Goal: Task Accomplishment & Management: Manage account settings

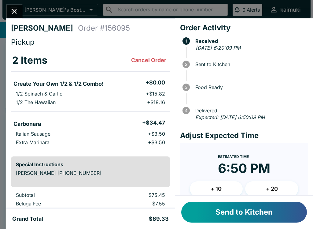
click at [154, 62] on button "Cancel Order" at bounding box center [149, 60] width 40 height 12
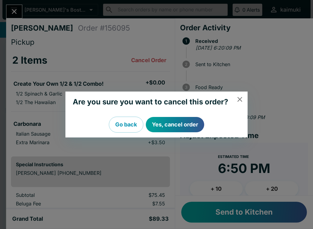
click at [185, 125] on button "Yes, cancel order" at bounding box center [175, 124] width 58 height 15
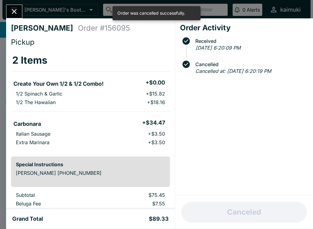
click at [9, 16] on button "Close" at bounding box center [14, 11] width 16 height 13
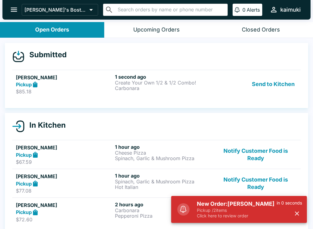
click at [240, 218] on p "Click here to review order" at bounding box center [237, 216] width 80 height 6
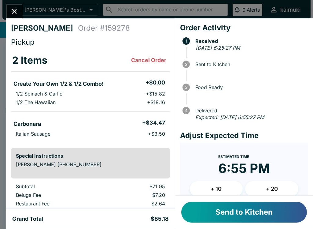
click at [156, 56] on button "Cancel Order" at bounding box center [149, 60] width 40 height 12
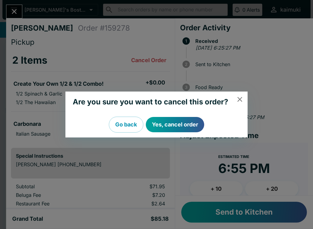
click at [175, 128] on button "Yes, cancel order" at bounding box center [175, 124] width 58 height 15
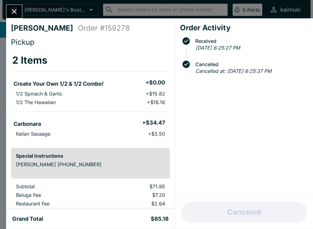
click at [25, 19] on div "[PERSON_NAME] Order # 159278 Pickup 2 Items Create Your Own 1/2 & 1/2 Combo! + …" at bounding box center [90, 113] width 169 height 191
click at [21, 7] on div at bounding box center [14, 12] width 16 height 14
click at [20, 1] on div "[PERSON_NAME] Order # 159278 Pickup 2 Items Create Your Own 1/2 & 1/2 Combo! + …" at bounding box center [156, 114] width 313 height 229
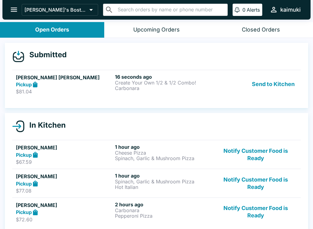
click at [14, 8] on icon "open drawer" at bounding box center [14, 10] width 6 height 4
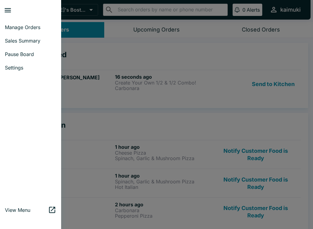
click at [119, 94] on div at bounding box center [156, 114] width 313 height 229
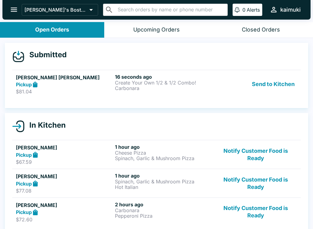
click at [131, 95] on link "[PERSON_NAME] [PERSON_NAME] Pickup $81.04 16 seconds ago Create Your Own 1/2 & …" at bounding box center [156, 84] width 289 height 29
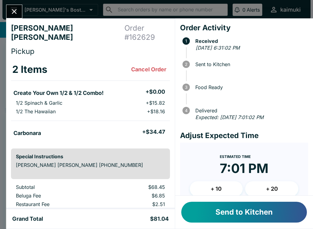
click at [155, 63] on button "Cancel Order" at bounding box center [149, 69] width 40 height 12
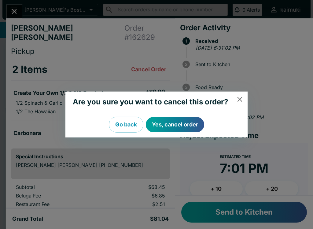
click at [180, 129] on button "Yes, cancel order" at bounding box center [175, 124] width 58 height 15
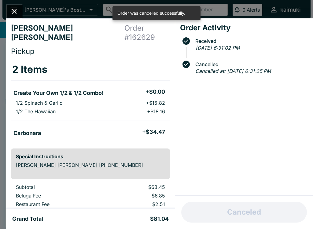
click at [20, 8] on button "Close" at bounding box center [14, 11] width 16 height 13
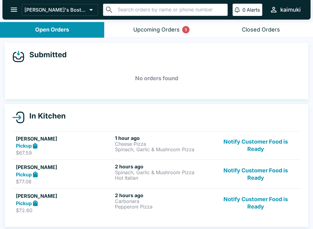
click at [169, 36] on button "Upcoming Orders 1" at bounding box center [156, 30] width 104 height 16
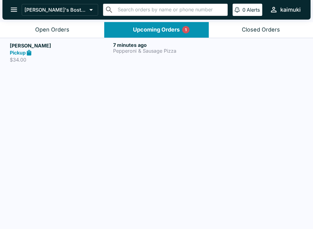
click at [178, 54] on div "7 minutes ago Pepperoni & Sausage Pizza" at bounding box center [163, 52] width 101 height 21
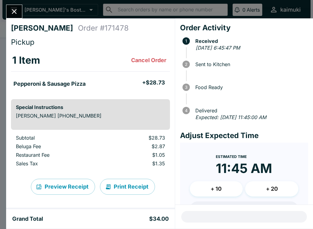
click at [158, 65] on button "Cancel Order" at bounding box center [149, 60] width 40 height 12
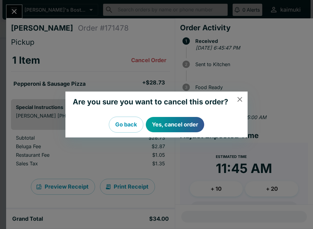
click at [158, 65] on div "Are you sure you want to cancel this order? Go back Yes, cancel order" at bounding box center [156, 114] width 313 height 229
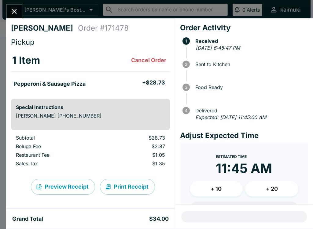
click at [154, 66] on button "Cancel Order" at bounding box center [149, 60] width 40 height 12
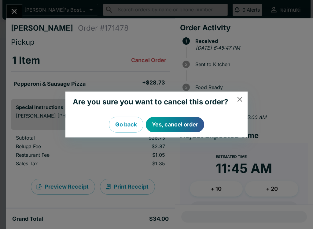
click at [174, 121] on button "Yes, cancel order" at bounding box center [175, 124] width 58 height 15
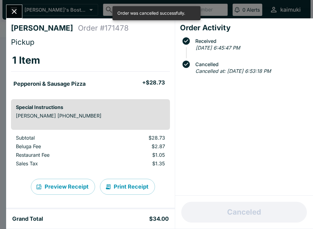
click at [11, 6] on button "Close" at bounding box center [14, 11] width 16 height 13
